Goal: Information Seeking & Learning: Find contact information

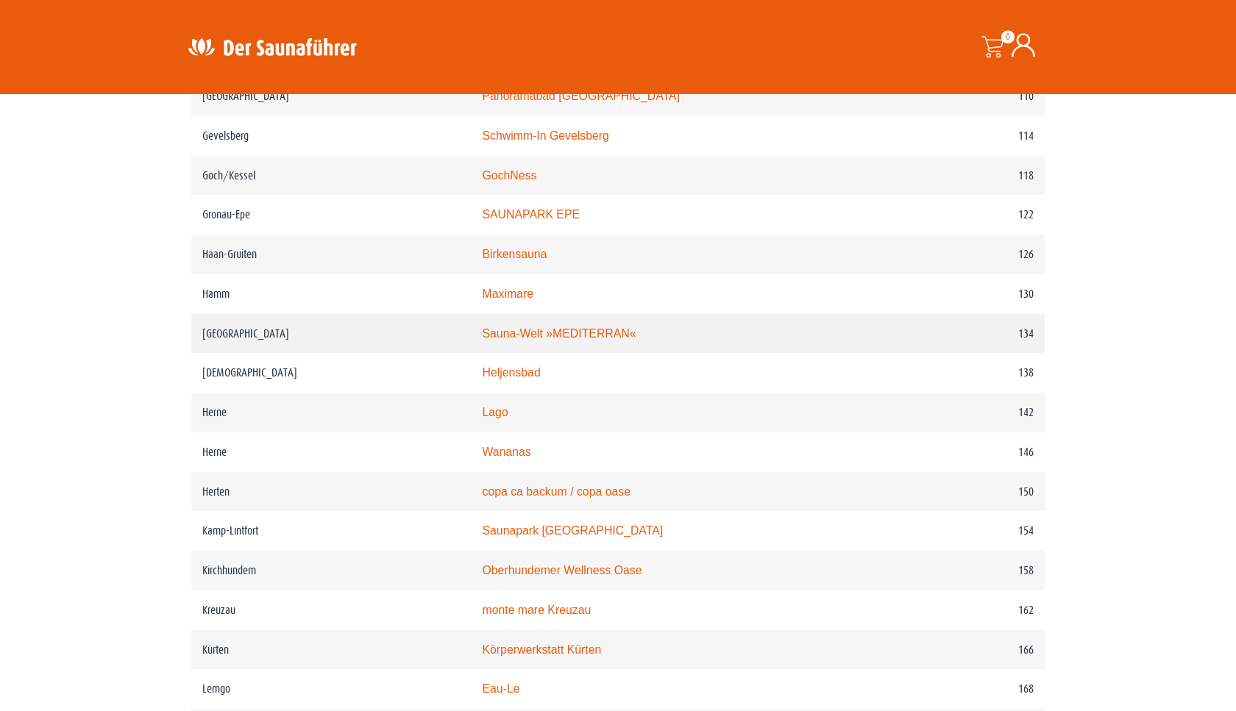
scroll to position [1509, 0]
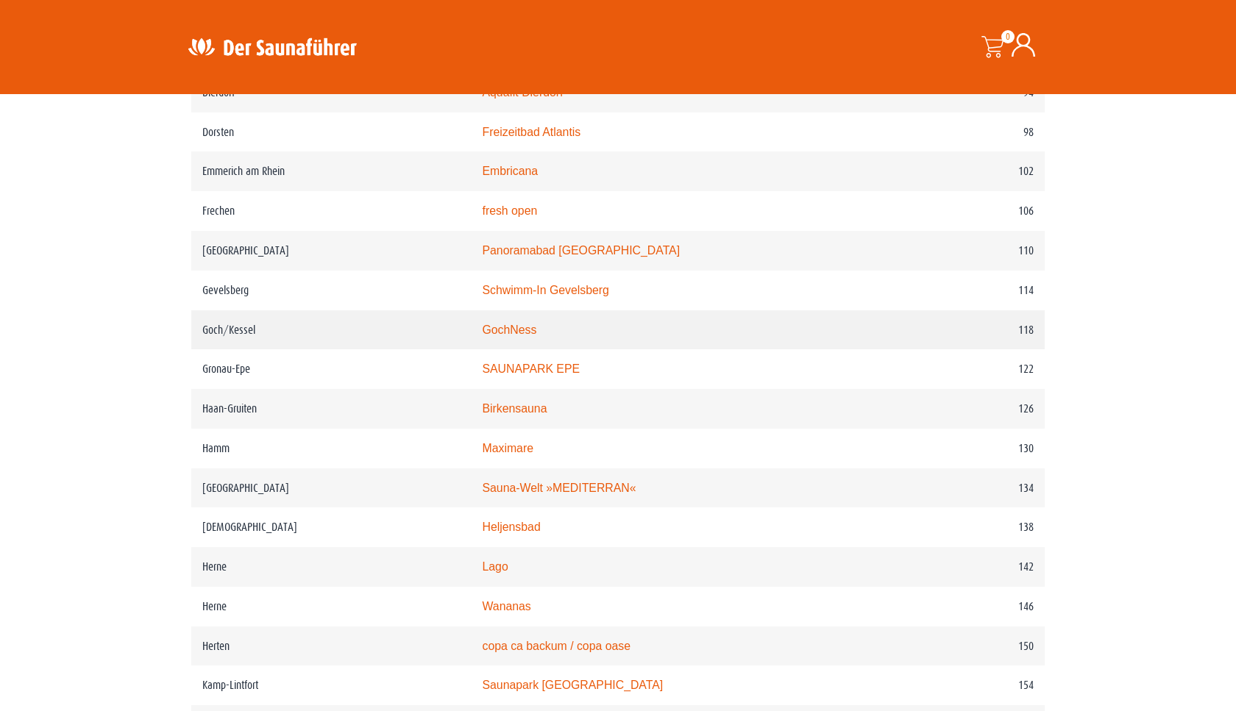
click at [536, 336] on link "GochNess" at bounding box center [509, 330] width 54 height 13
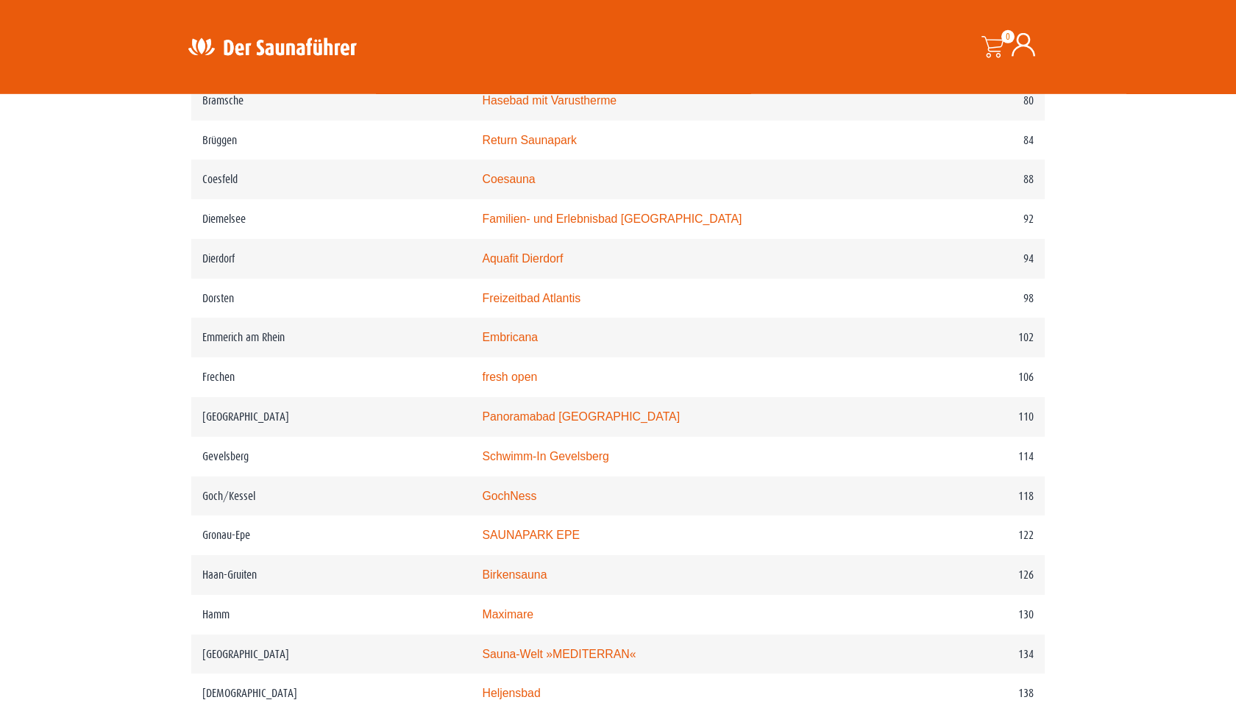
scroll to position [1351, 0]
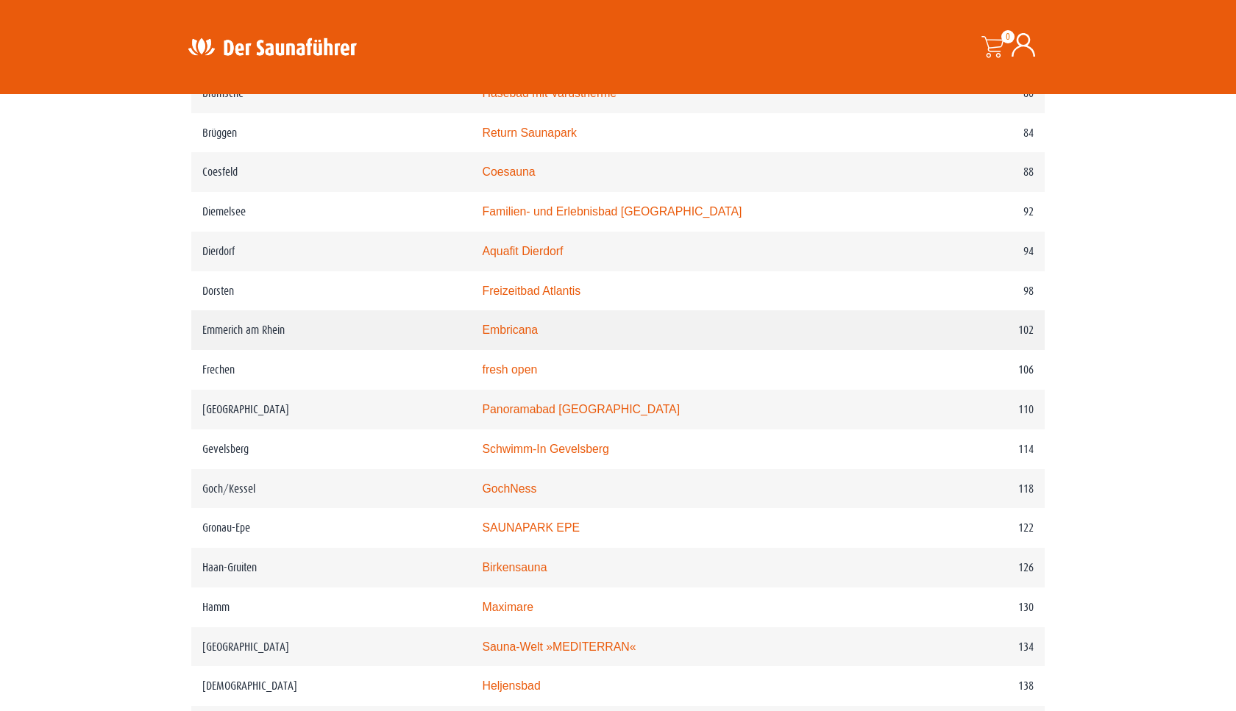
click at [533, 336] on link "Embricana" at bounding box center [510, 330] width 56 height 13
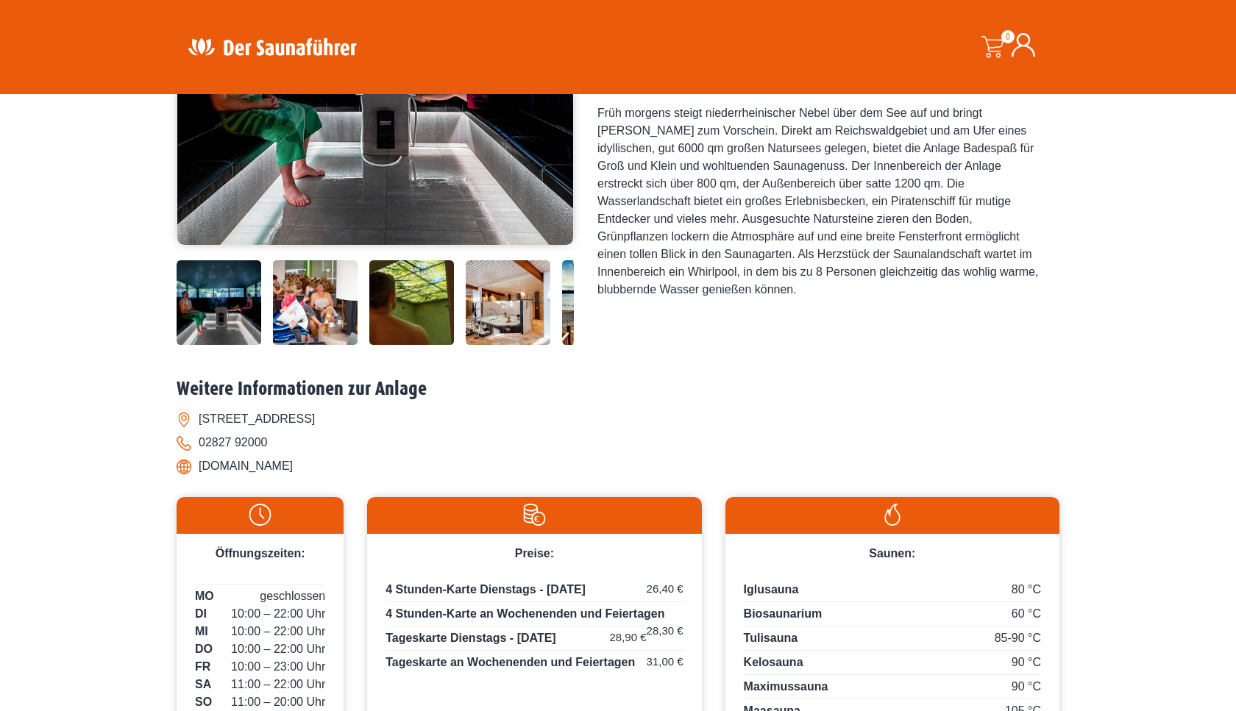
scroll to position [397, 0]
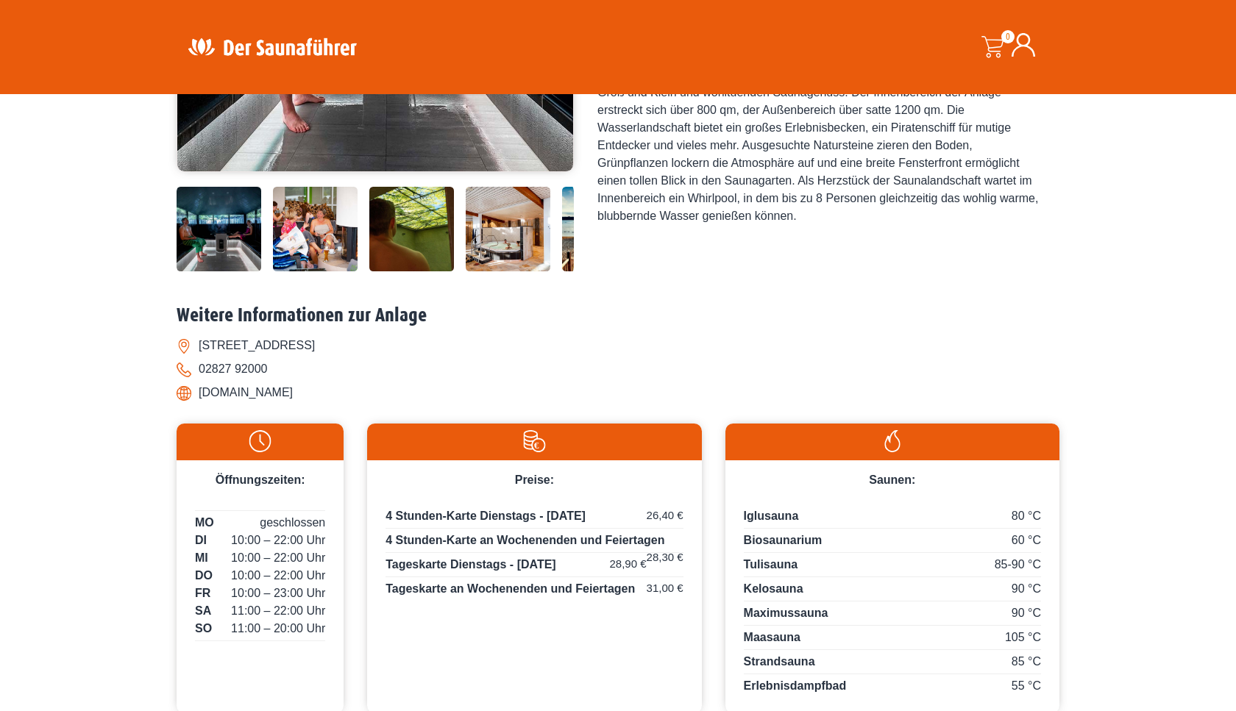
drag, startPoint x: 202, startPoint y: 344, endPoint x: 437, endPoint y: 341, distance: 235.4
click at [437, 341] on li "Kranenburger Straße 20, 47574 Goch/Kessel" at bounding box center [618, 346] width 883 height 24
copy li "Kranenburger Straße 20, 47574 Goch/Kessel"
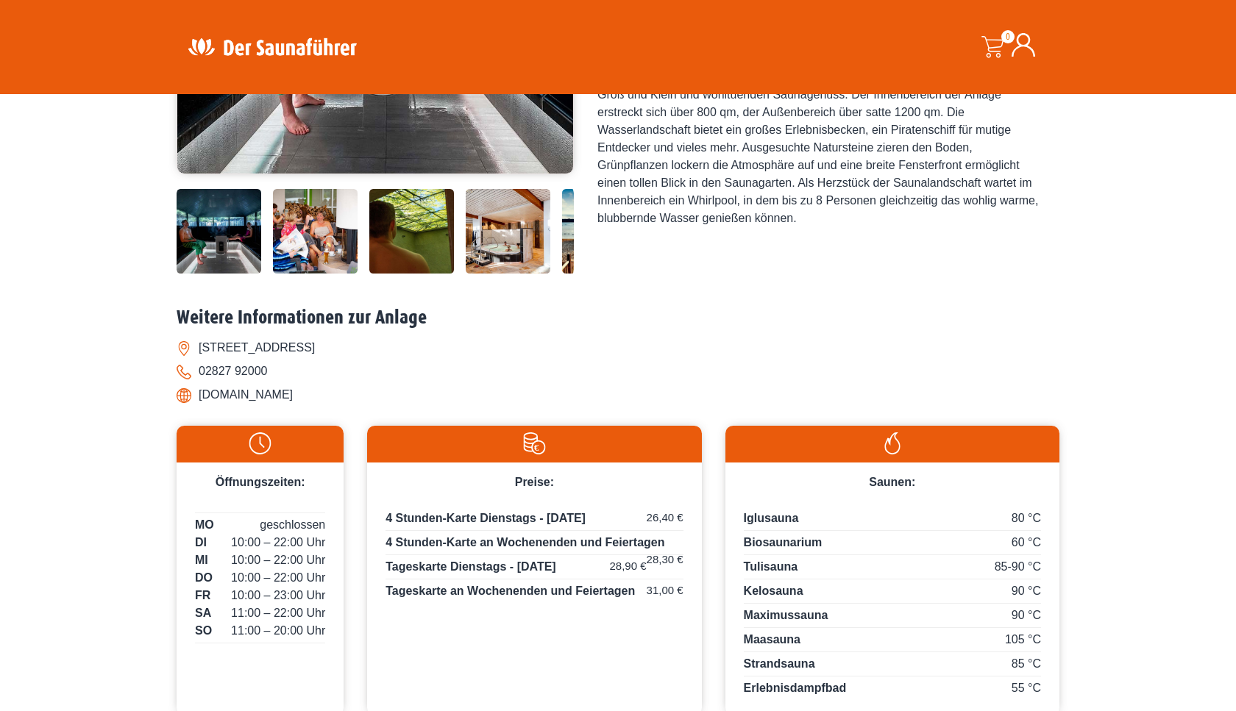
scroll to position [318, 0]
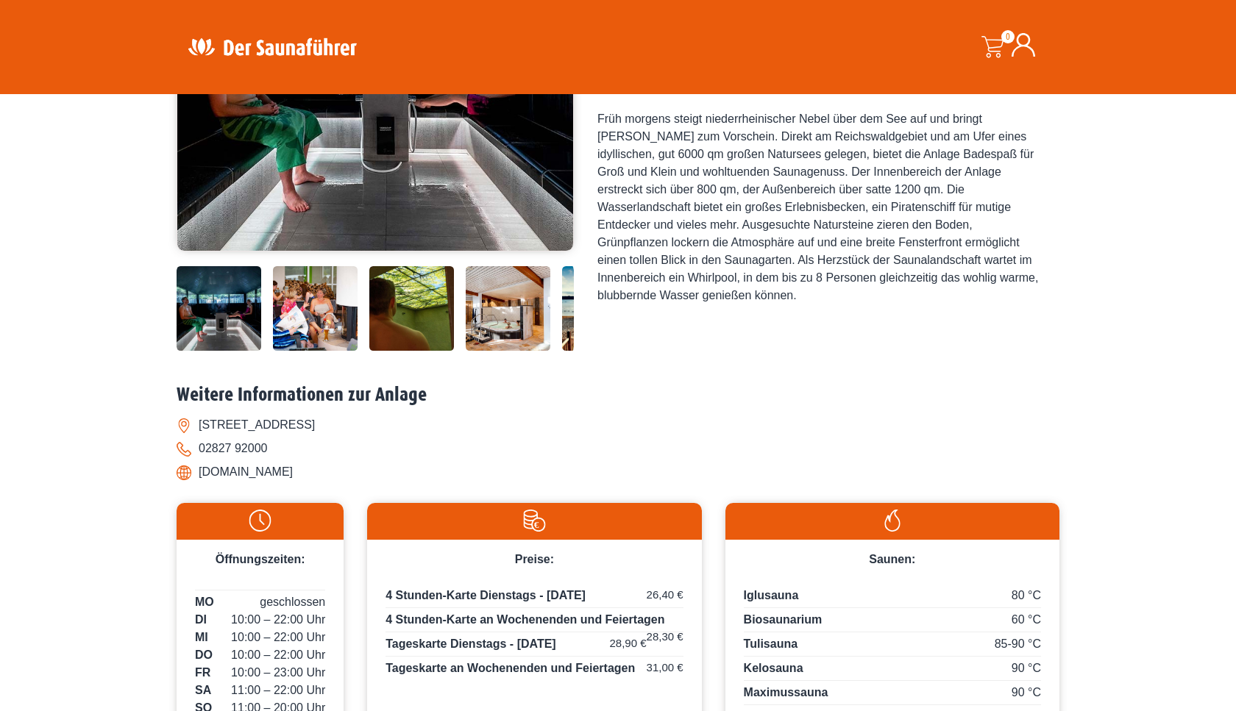
drag, startPoint x: 201, startPoint y: 473, endPoint x: 302, endPoint y: 476, distance: 100.8
click at [302, 476] on li "www.gochness.de" at bounding box center [618, 472] width 883 height 24
copy li "www.gochness.de"
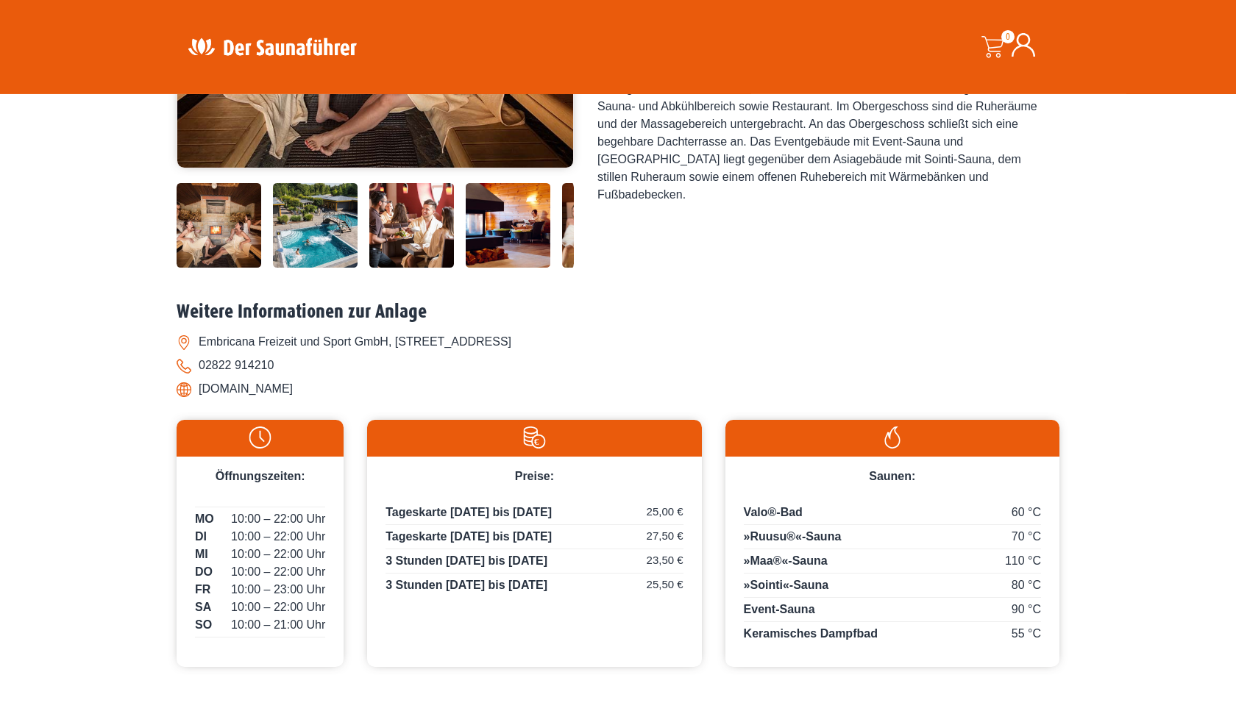
scroll to position [477, 0]
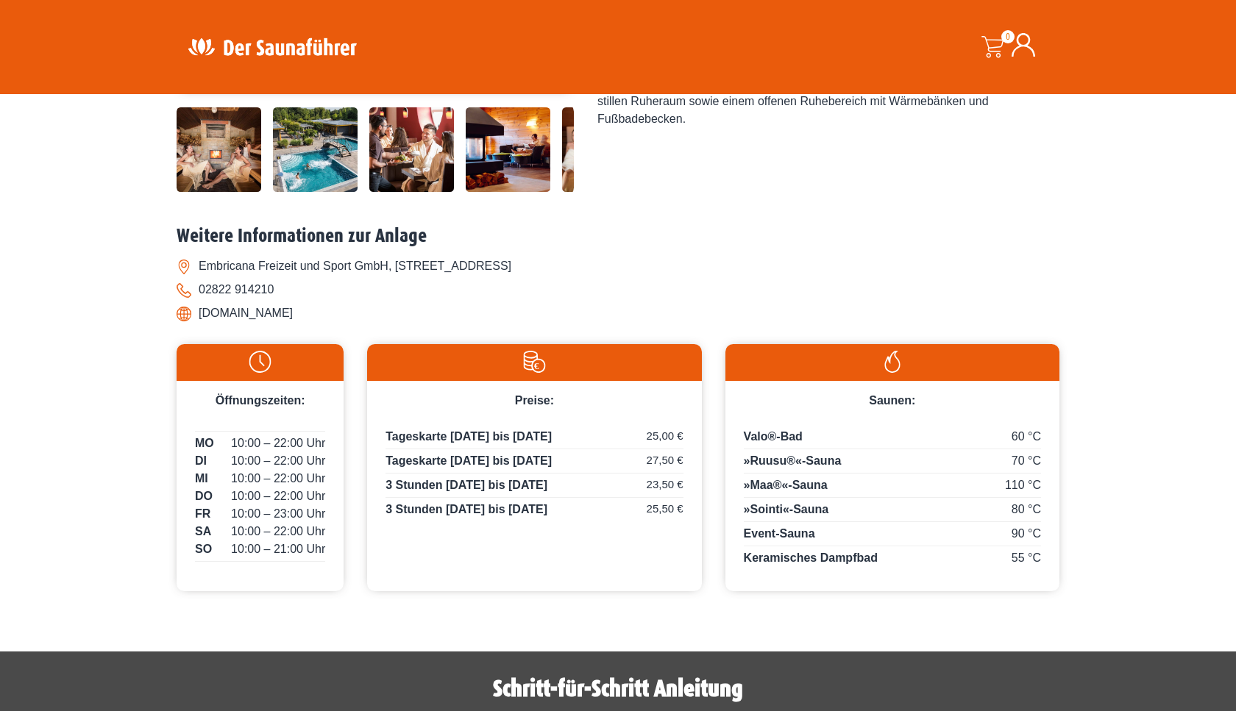
drag, startPoint x: 201, startPoint y: 312, endPoint x: 339, endPoint y: 313, distance: 138.3
click at [339, 313] on li "[DOMAIN_NAME]" at bounding box center [618, 314] width 883 height 24
copy li "[DOMAIN_NAME]"
